Goal: Find specific page/section: Find specific page/section

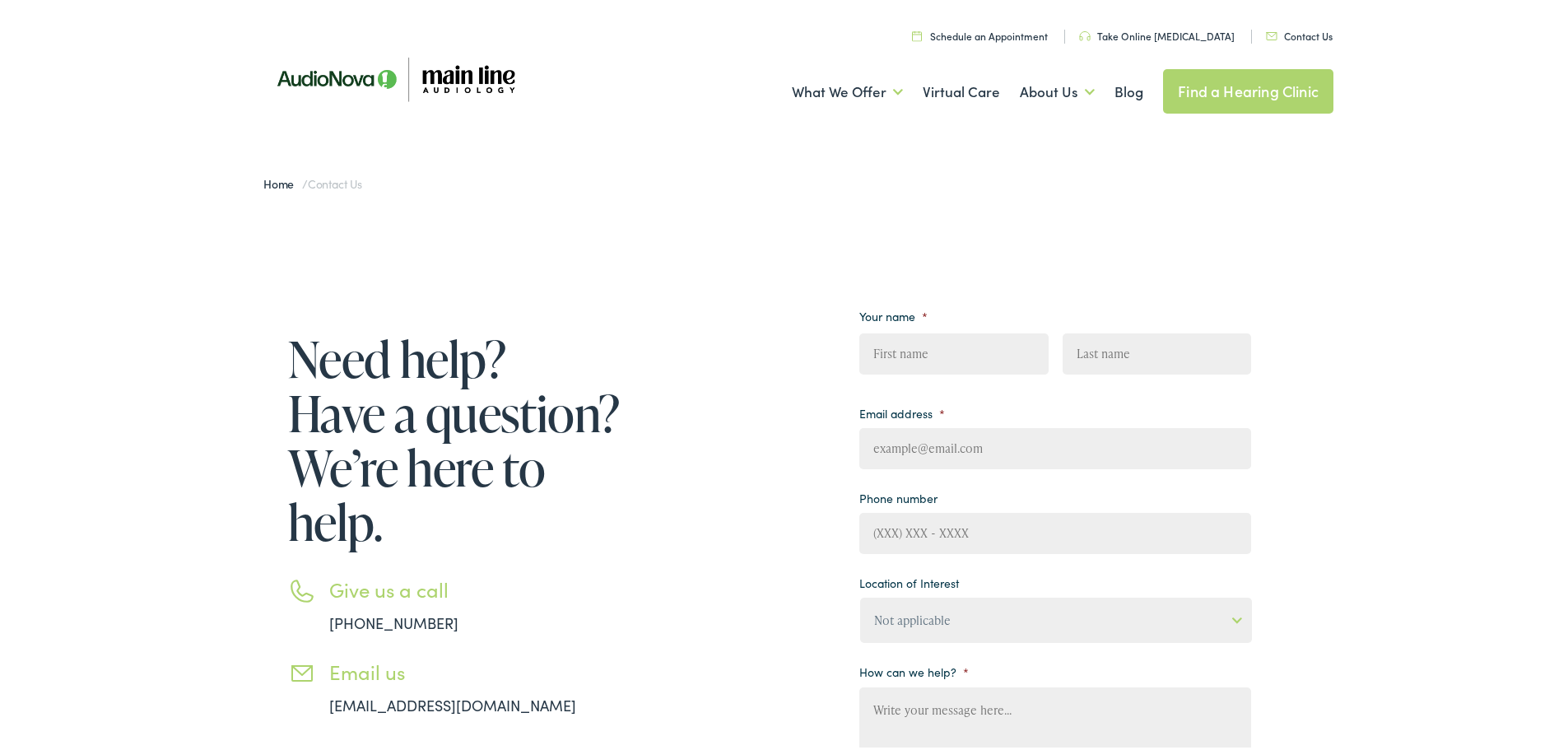
click at [1194, 82] on link "Find a Hearing Clinic" at bounding box center [1248, 88] width 171 height 44
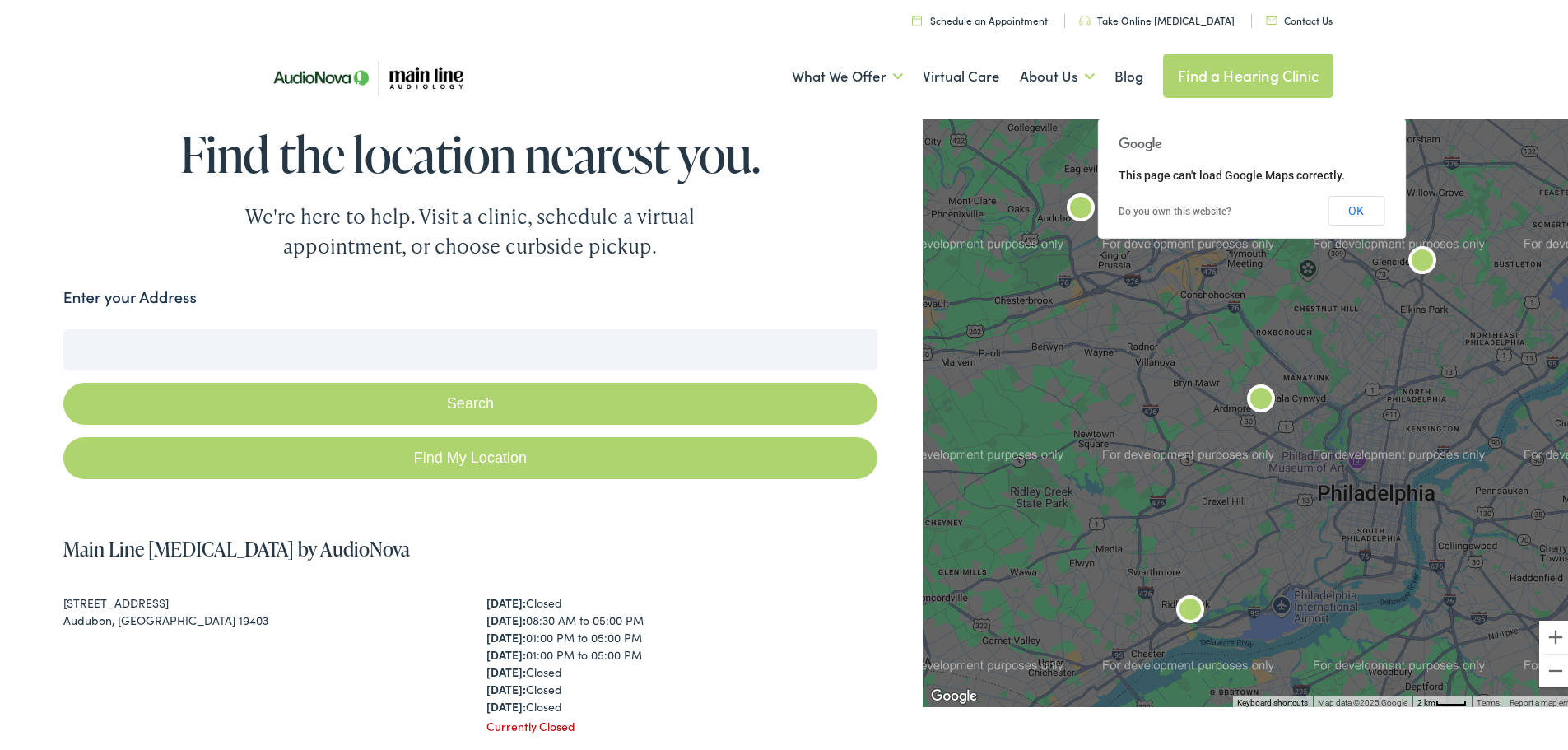
click at [388, 356] on input "Enter your Address" at bounding box center [470, 347] width 814 height 41
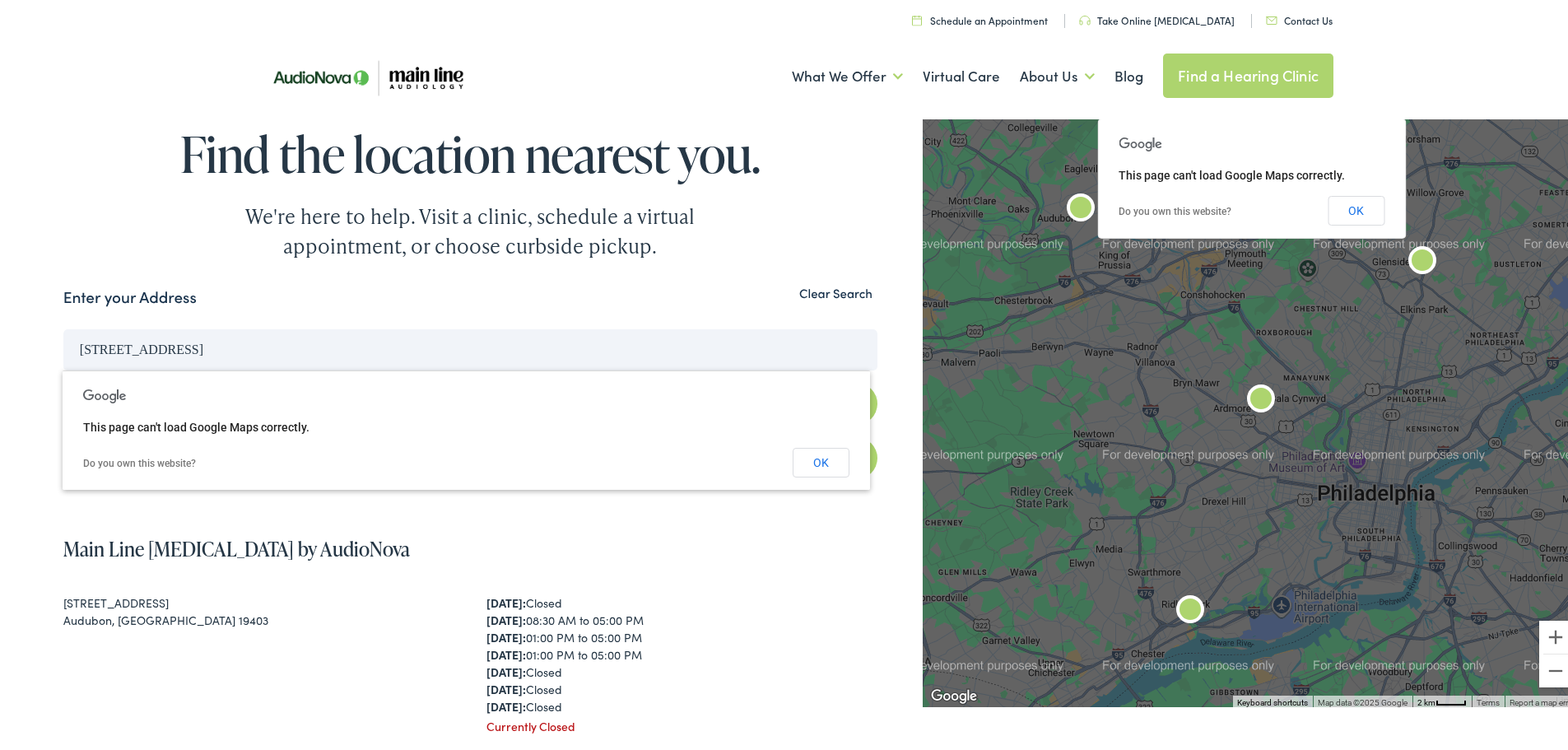
type input "[STREET_ADDRESS]"
click at [64, 379] on button "Search" at bounding box center [470, 400] width 814 height 42
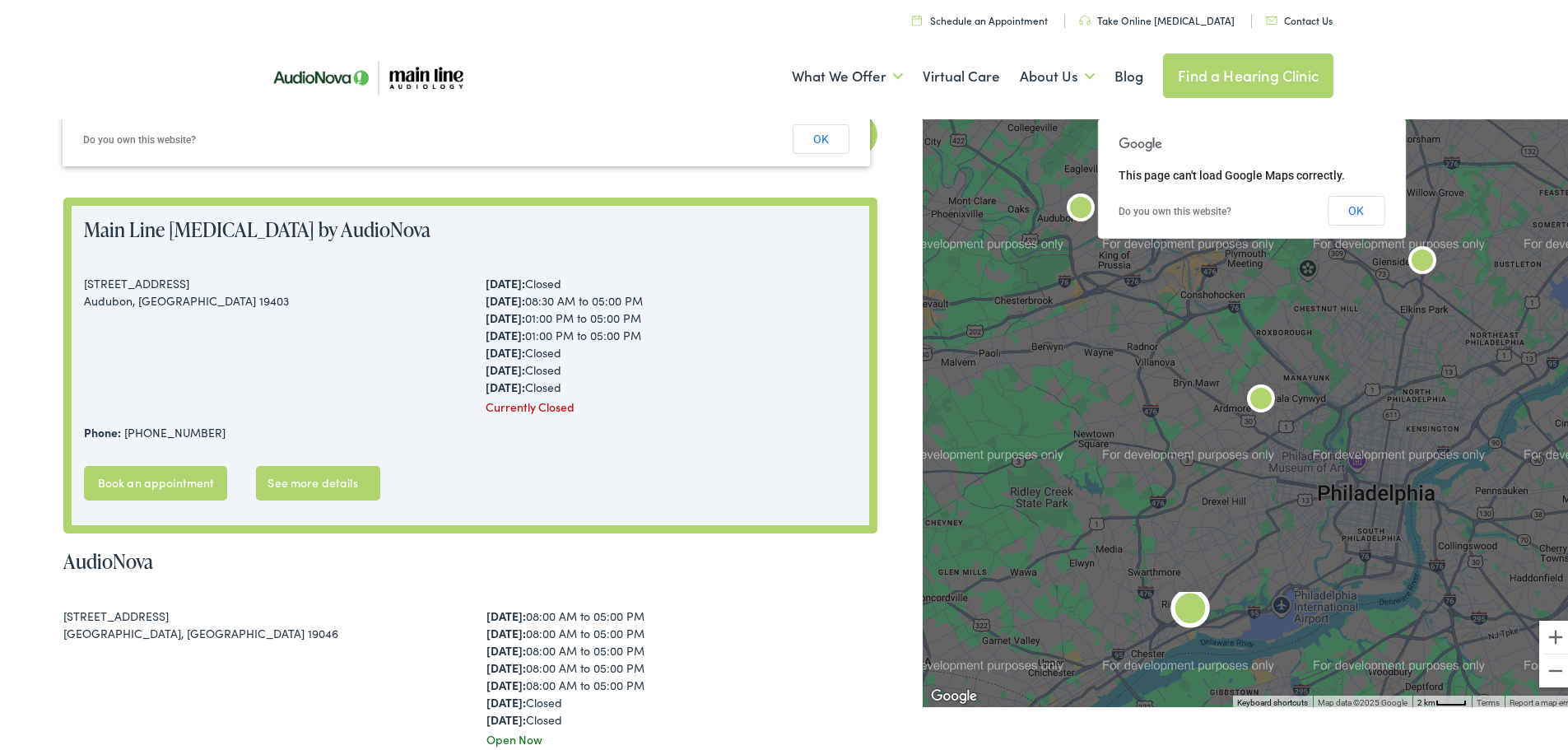
scroll to position [329, 0]
